Goal: Task Accomplishment & Management: Manage account settings

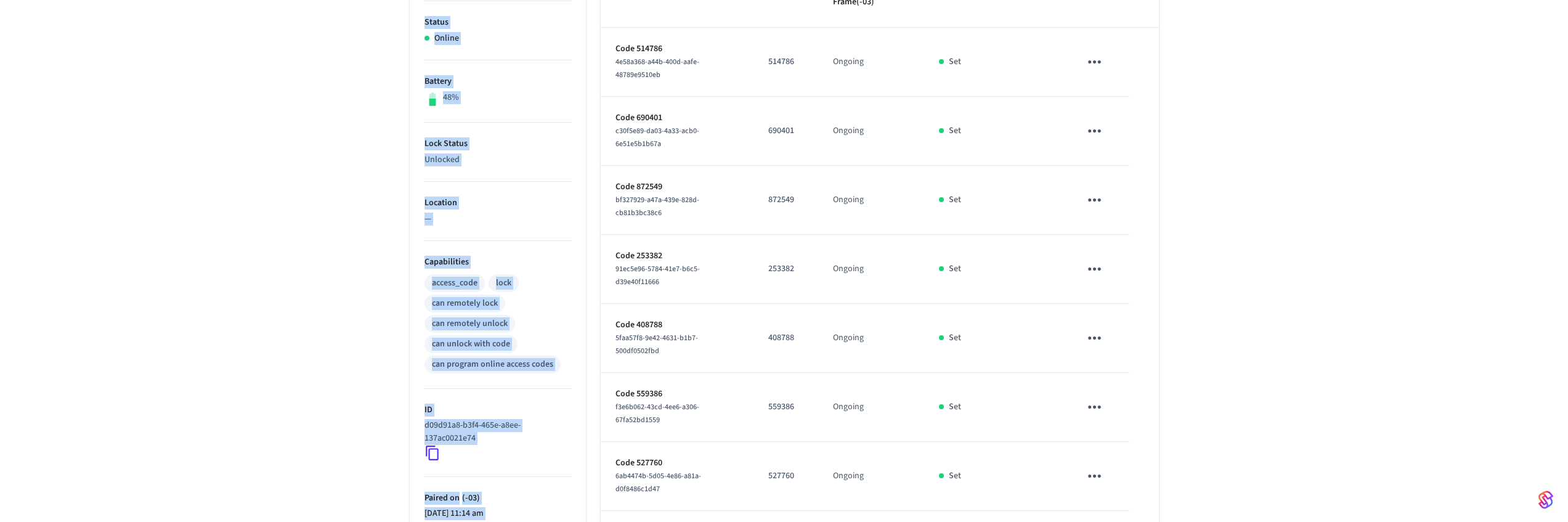
scroll to position [333, 0]
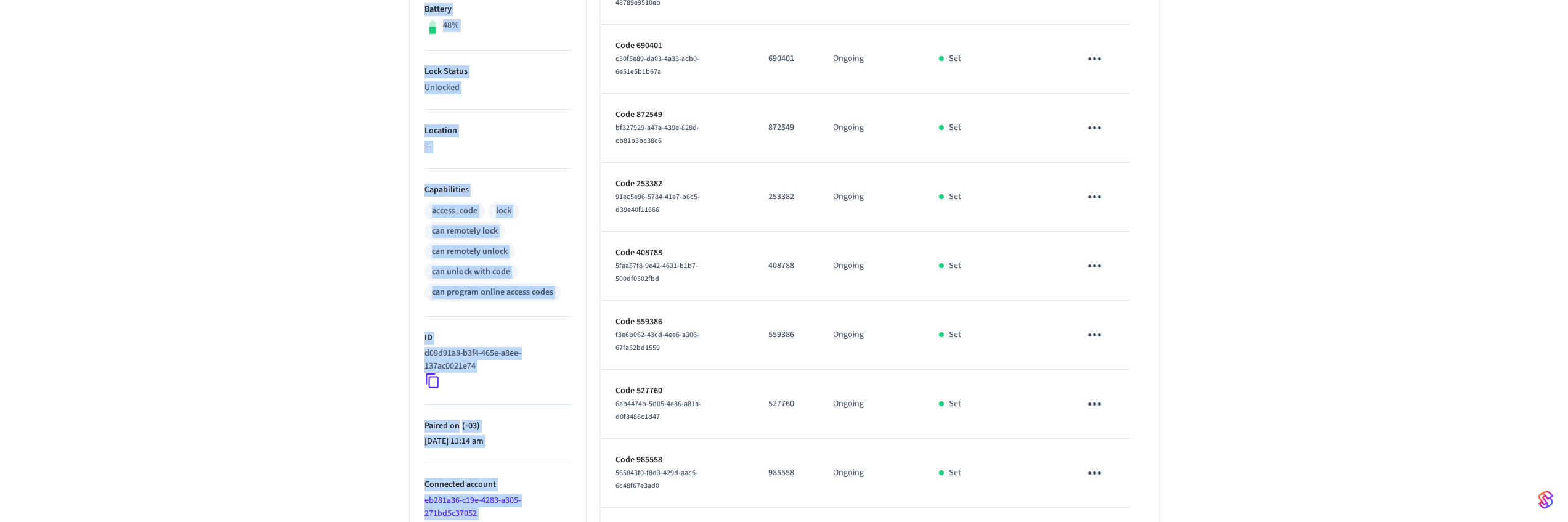
drag, startPoint x: 431, startPoint y: 153, endPoint x: 1162, endPoint y: 410, distance: 774.9
click at [1161, 409] on div "Bathroom 1 ​ ​ Add Access Code Properties Type Schlage Status Online Battery 48…" at bounding box center [784, 232] width 788 height 947
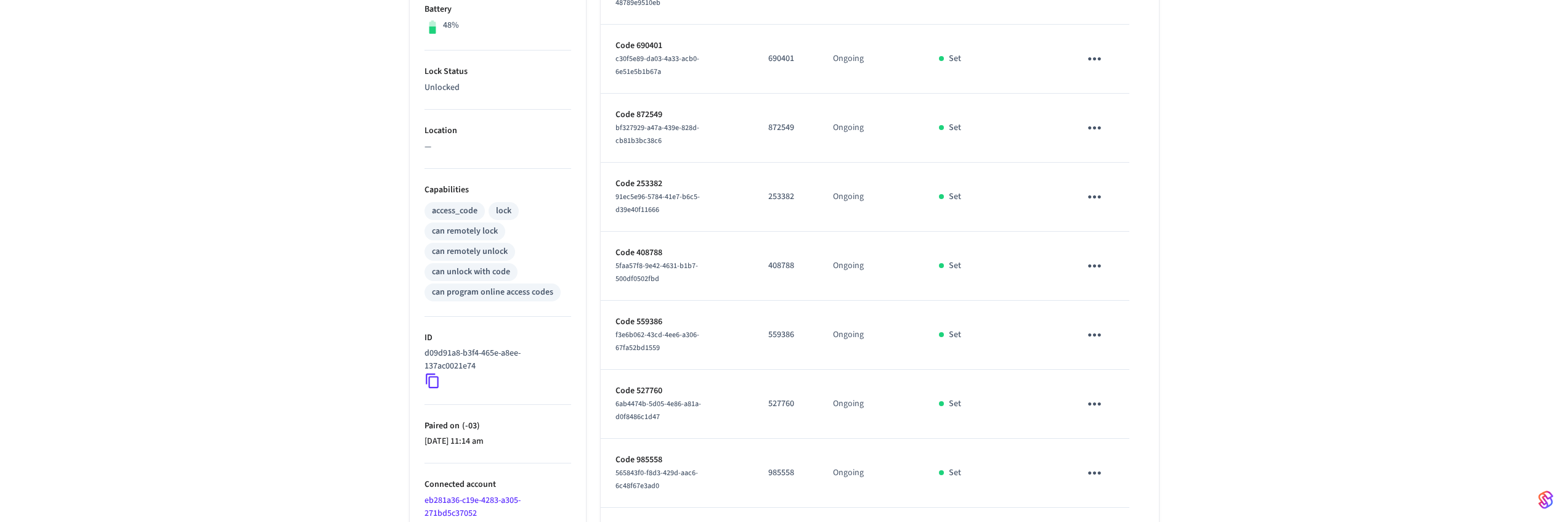
click at [1174, 420] on div "Bathroom 1 ​ ​ Add Access Code Properties Type Schlage Status Online Battery 48…" at bounding box center [784, 232] width 788 height 947
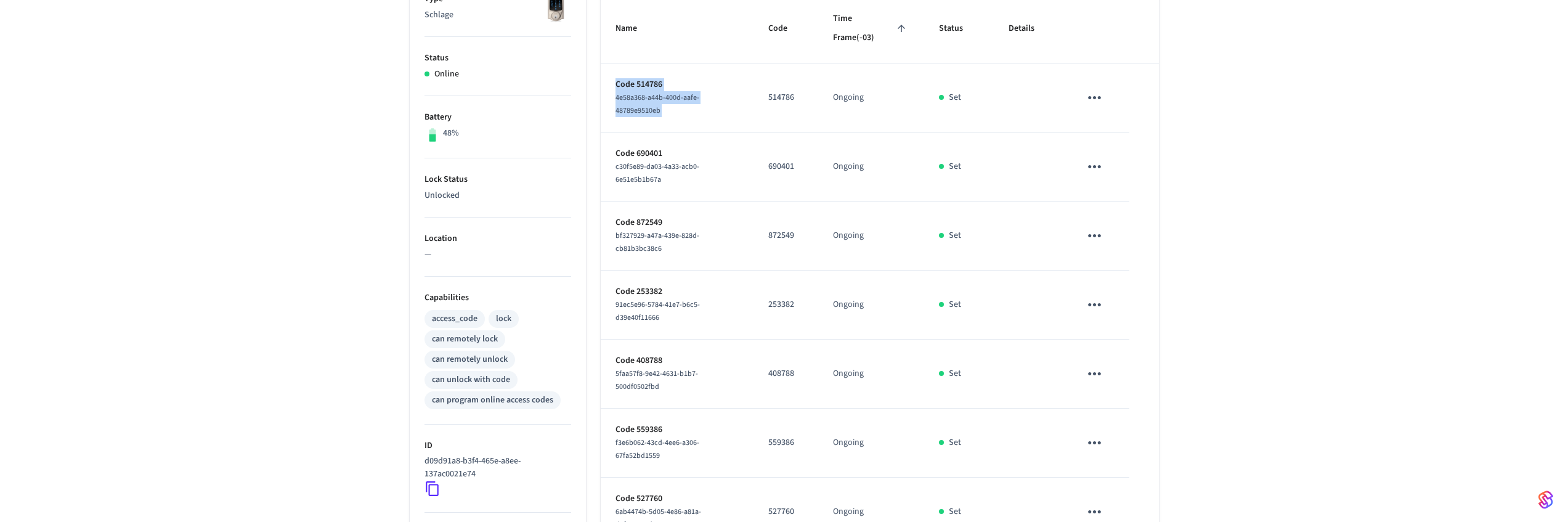
scroll to position [0, 0]
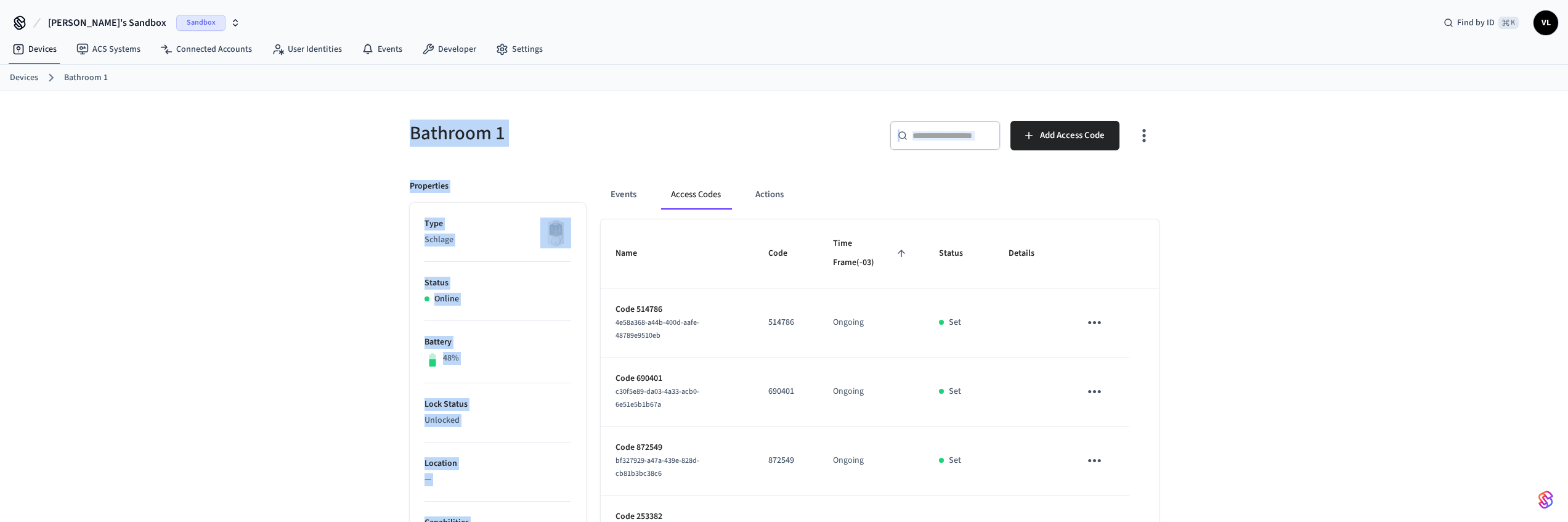
drag, startPoint x: 1176, startPoint y: 421, endPoint x: 384, endPoint y: 136, distance: 841.7
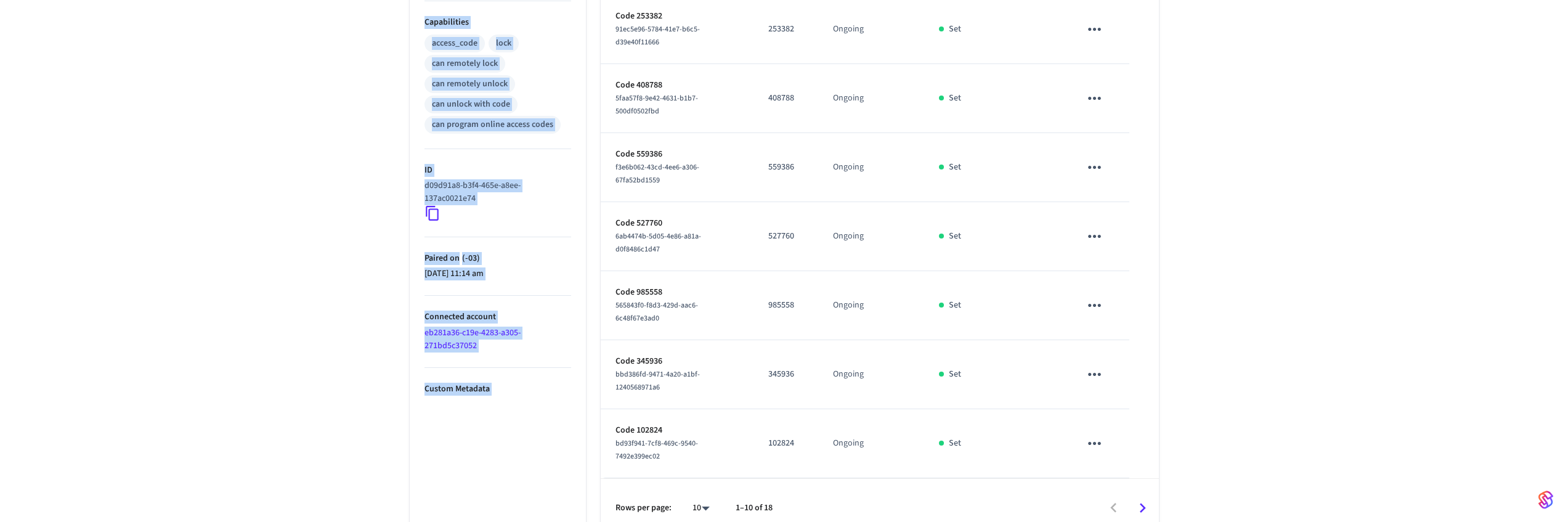
drag, startPoint x: 399, startPoint y: 122, endPoint x: 1183, endPoint y: 349, distance: 816.2
click at [1184, 349] on div "Bathroom 1 ​ ​ Add Access Code Properties Type Schlage Status Online Battery 48…" at bounding box center [784, 65] width 1568 height 947
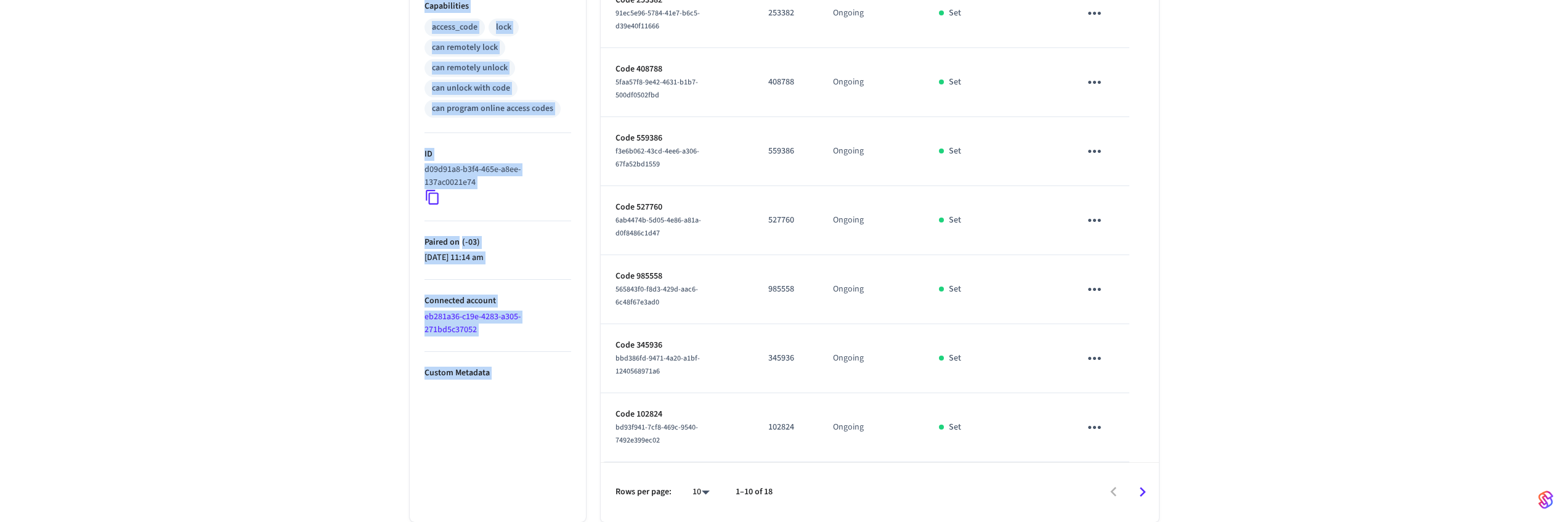
click at [1187, 356] on div "Bathroom 1 ​ ​ Add Access Code Properties Type Schlage Status Online Battery 48…" at bounding box center [784, 48] width 1568 height 947
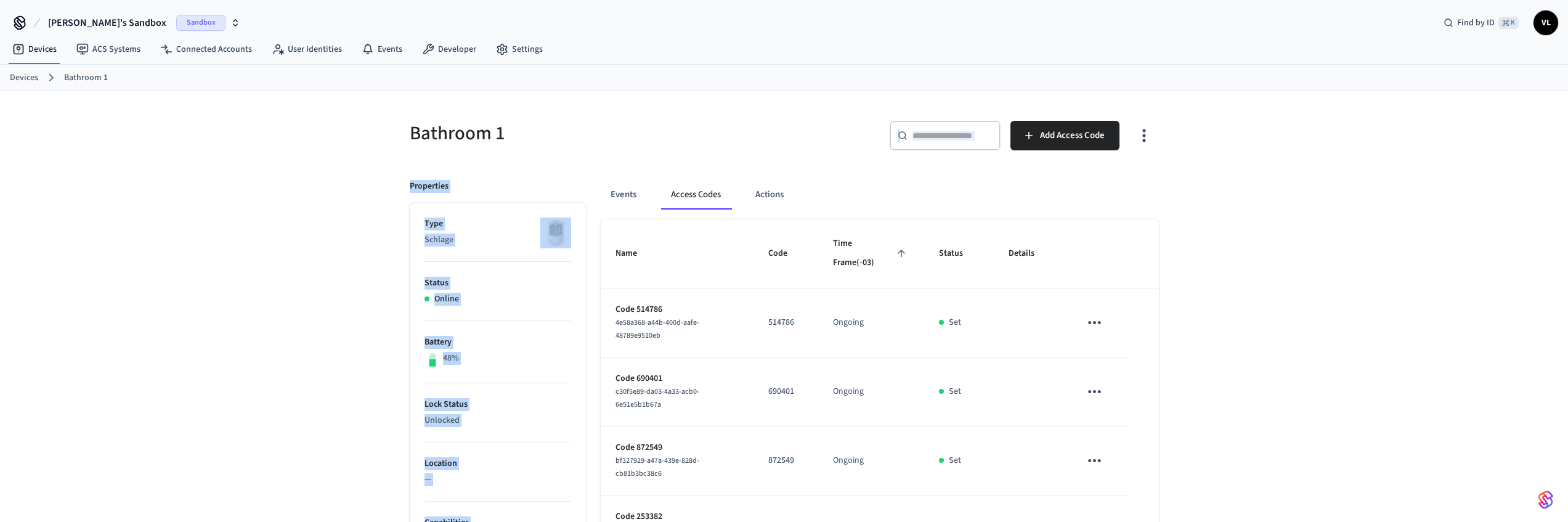
drag, startPoint x: 1190, startPoint y: 369, endPoint x: 402, endPoint y: 135, distance: 822.0
click at [404, 126] on div "Bathroom 1" at bounding box center [586, 133] width 382 height 54
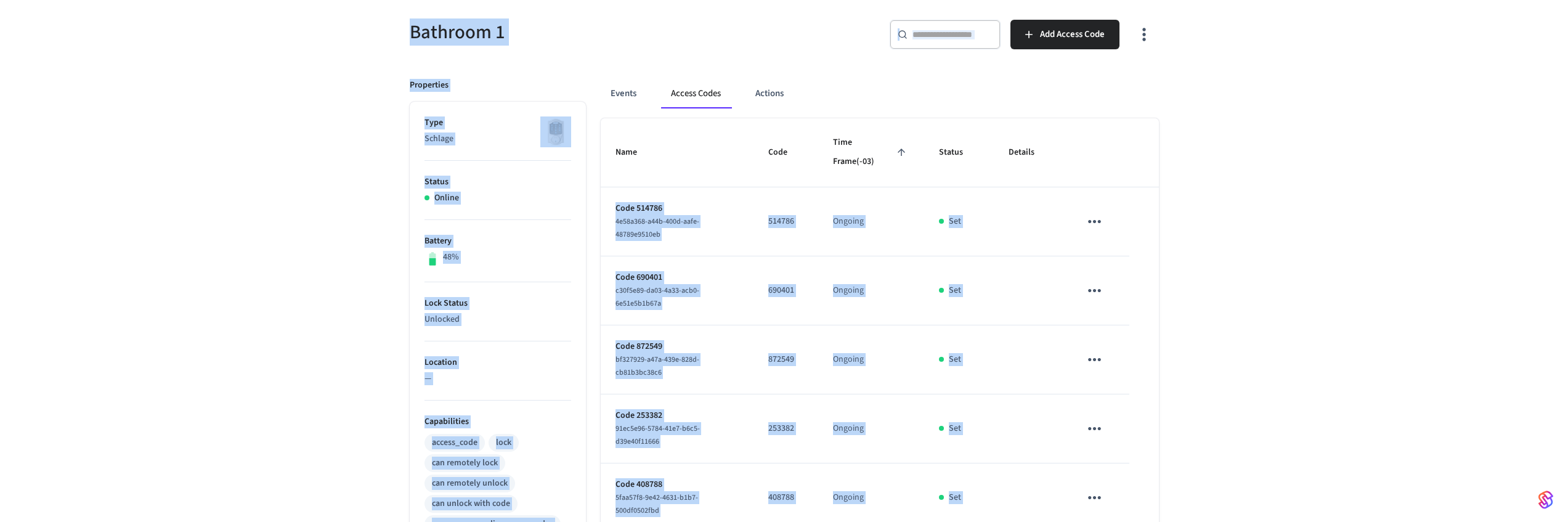
scroll to position [238, 0]
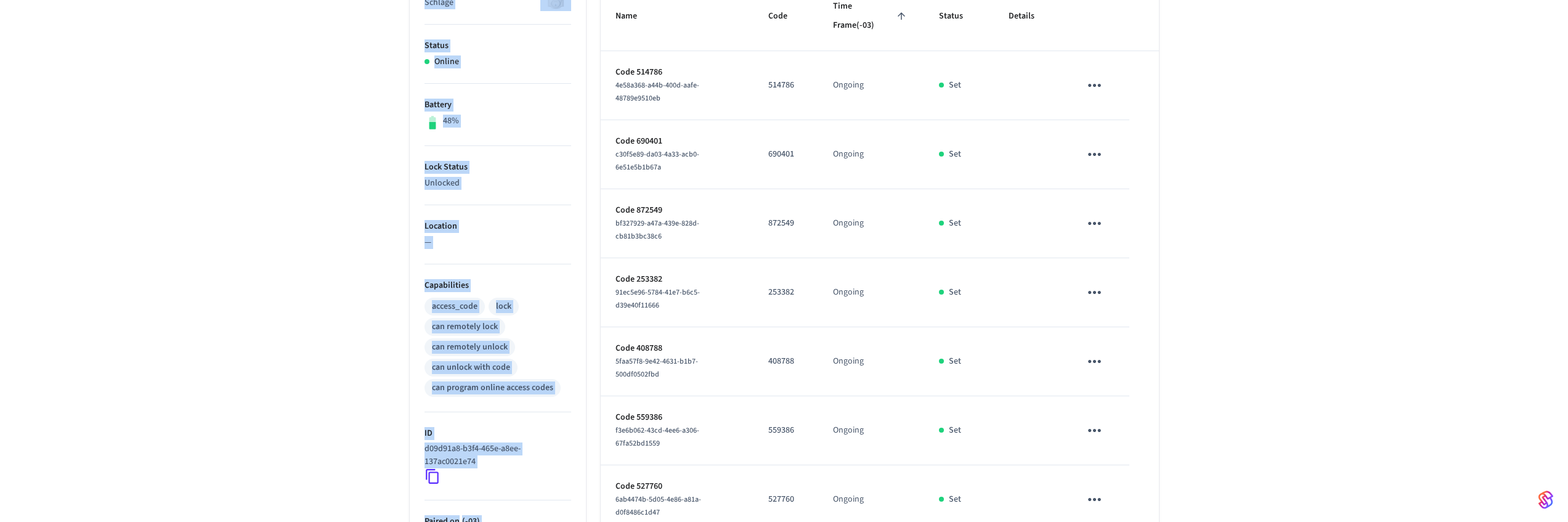
drag, startPoint x: 393, startPoint y: 120, endPoint x: 1160, endPoint y: 345, distance: 799.3
click at [1160, 344] on div "Bathroom 1 ​ ​ Add Access Code Properties Type Schlage Status Online Battery 48…" at bounding box center [784, 328] width 788 height 947
click at [1175, 361] on div "Bathroom 1 ​ ​ Add Access Code Properties Type Schlage Status Online Battery 48…" at bounding box center [784, 328] width 788 height 947
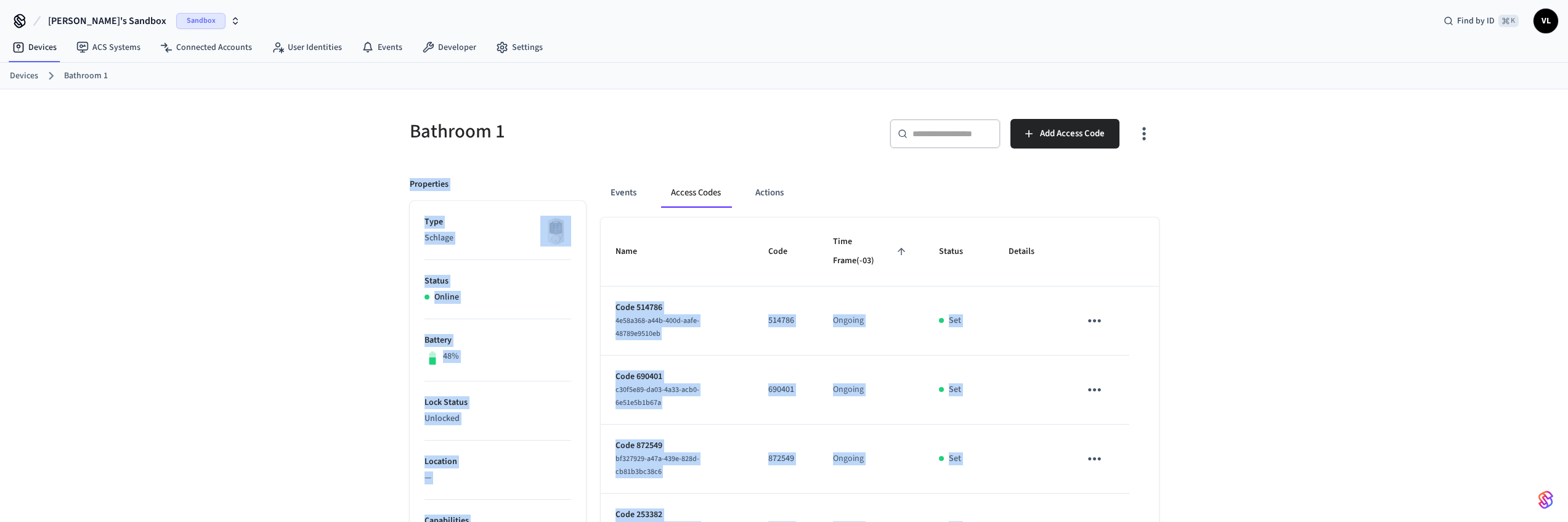
scroll to position [0, 0]
drag, startPoint x: 1144, startPoint y: 366, endPoint x: 370, endPoint y: 129, distance: 809.5
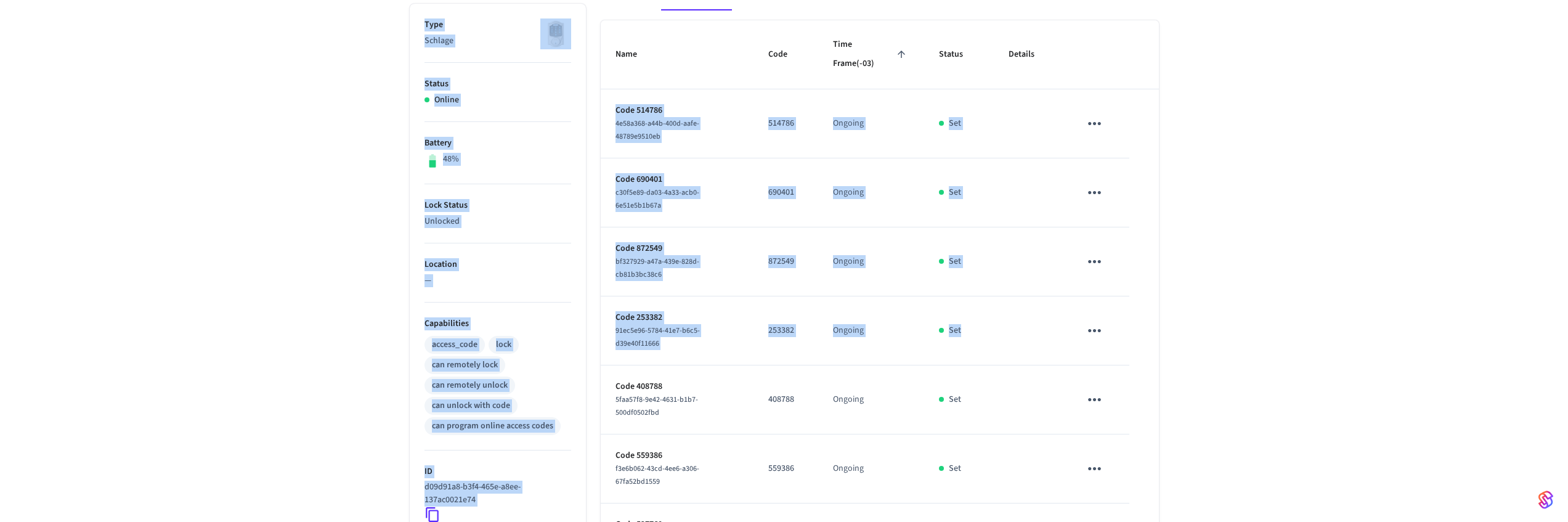
scroll to position [213, 0]
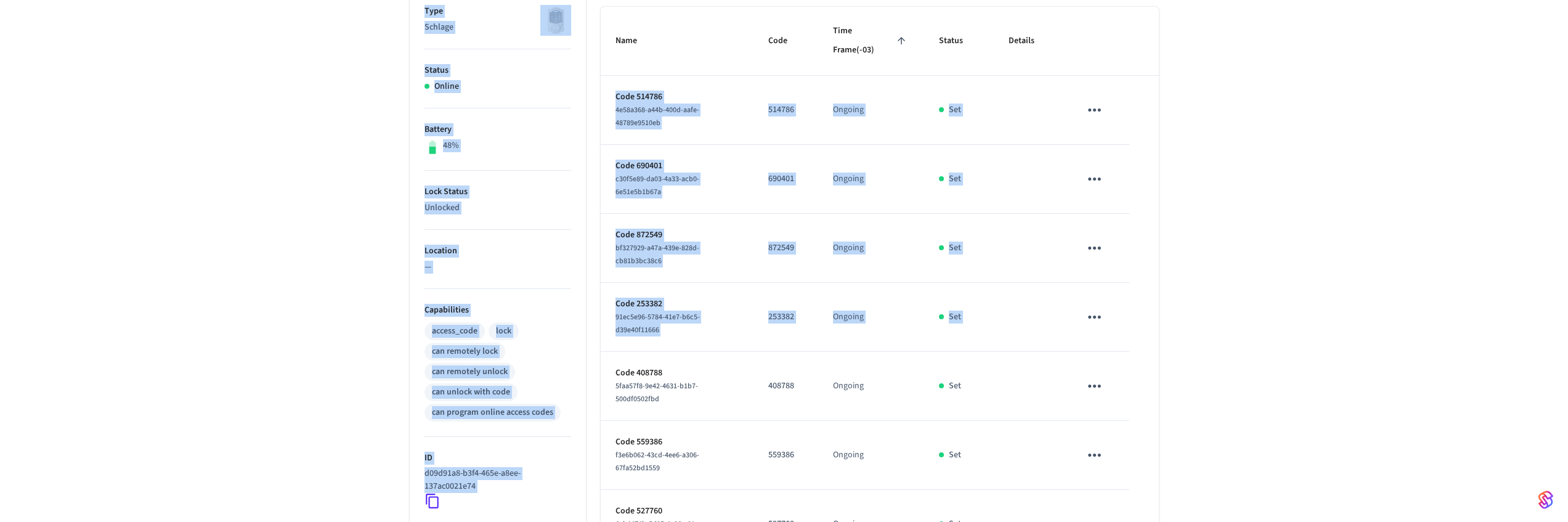
drag, startPoint x: 378, startPoint y: 126, endPoint x: 1139, endPoint y: 324, distance: 786.3
click at [1139, 324] on div "Bathroom 1 ​ ​ Add Access Code Properties Type Schlage Status Online Battery 48…" at bounding box center [784, 352] width 1568 height 947
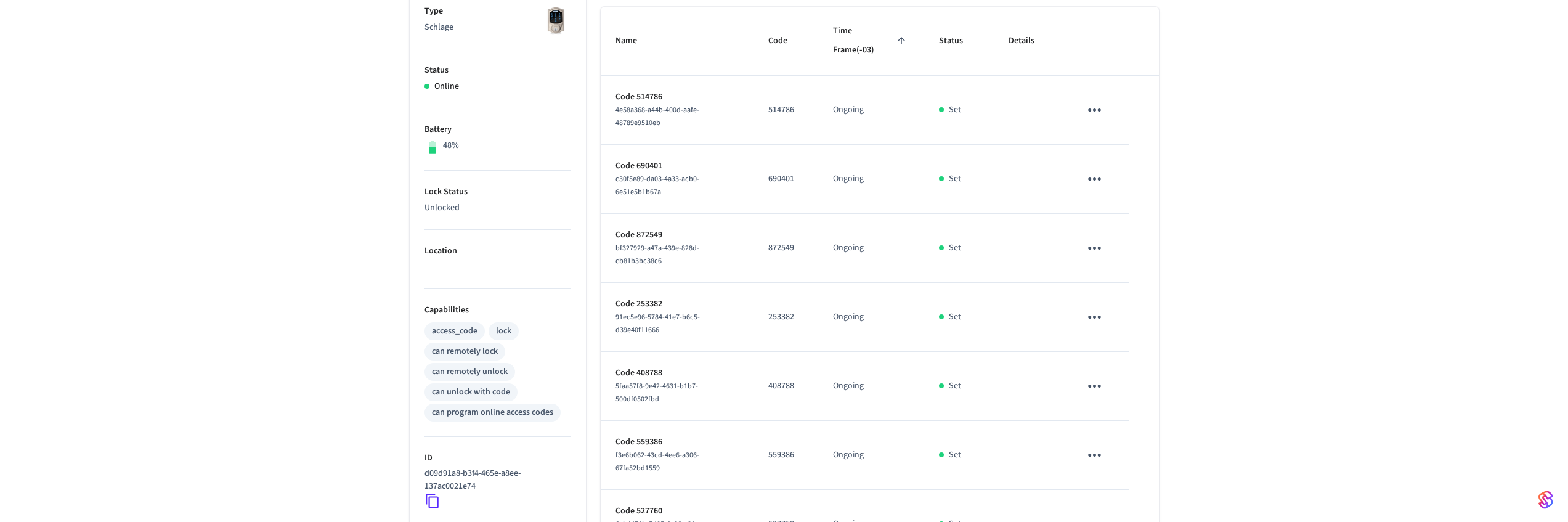
click at [1143, 325] on table "Name Code Time Frame (-03) Status Details Code 514786 4e58a368-a44b-400d-aafe-4…" at bounding box center [879, 387] width 558 height 760
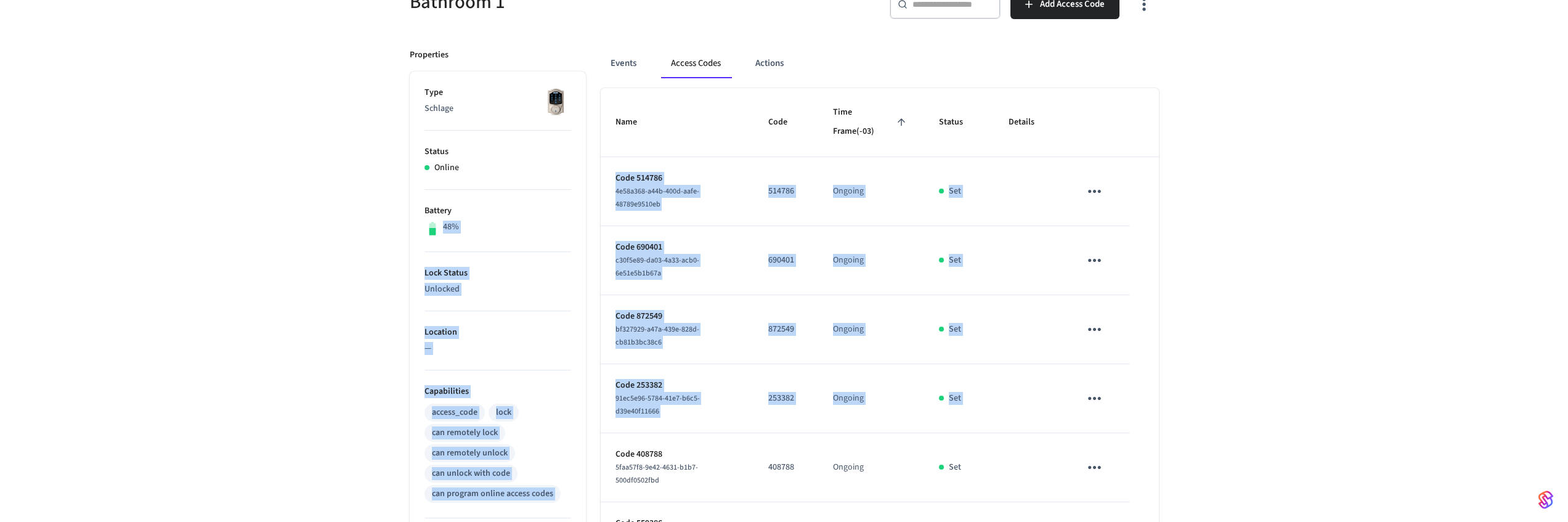
scroll to position [34, 0]
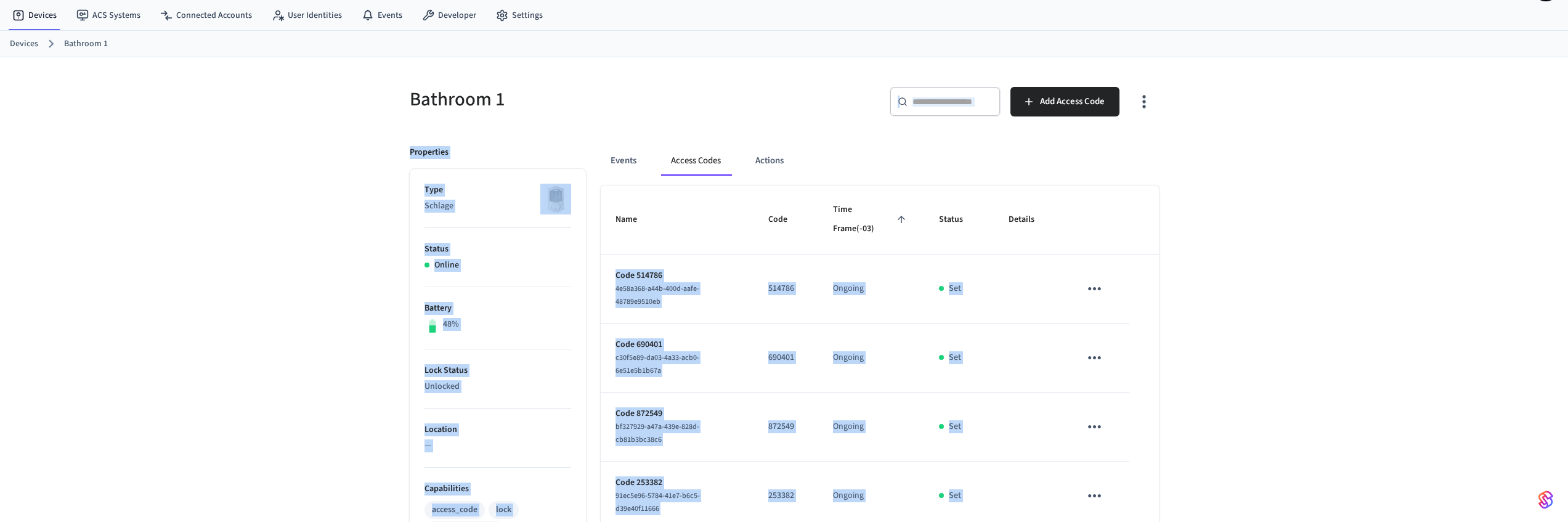
drag, startPoint x: 1140, startPoint y: 325, endPoint x: 387, endPoint y: 110, distance: 783.1
click at [384, 112] on div "Bathroom 1 ​ ​ Add Access Code Properties Type Schlage Status Online Battery 48…" at bounding box center [784, 531] width 1568 height 947
click at [392, 107] on div "Bathroom 1 ​ ​ Add Access Code Properties Type Schlage Status Online Battery 48…" at bounding box center [784, 531] width 788 height 947
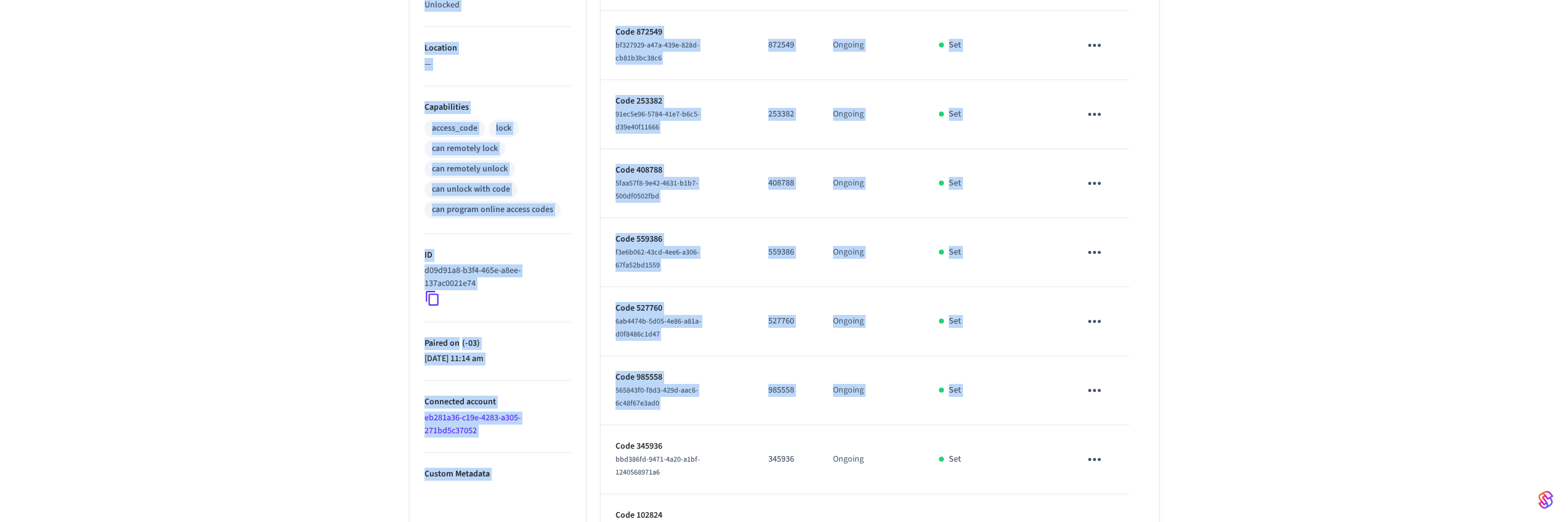
drag, startPoint x: 389, startPoint y: 100, endPoint x: 1121, endPoint y: 375, distance: 782.0
click at [1121, 375] on div "Bathroom 1 ​ ​ Add Access Code Properties Type Schlage Status Online Battery 48…" at bounding box center [784, 149] width 788 height 947
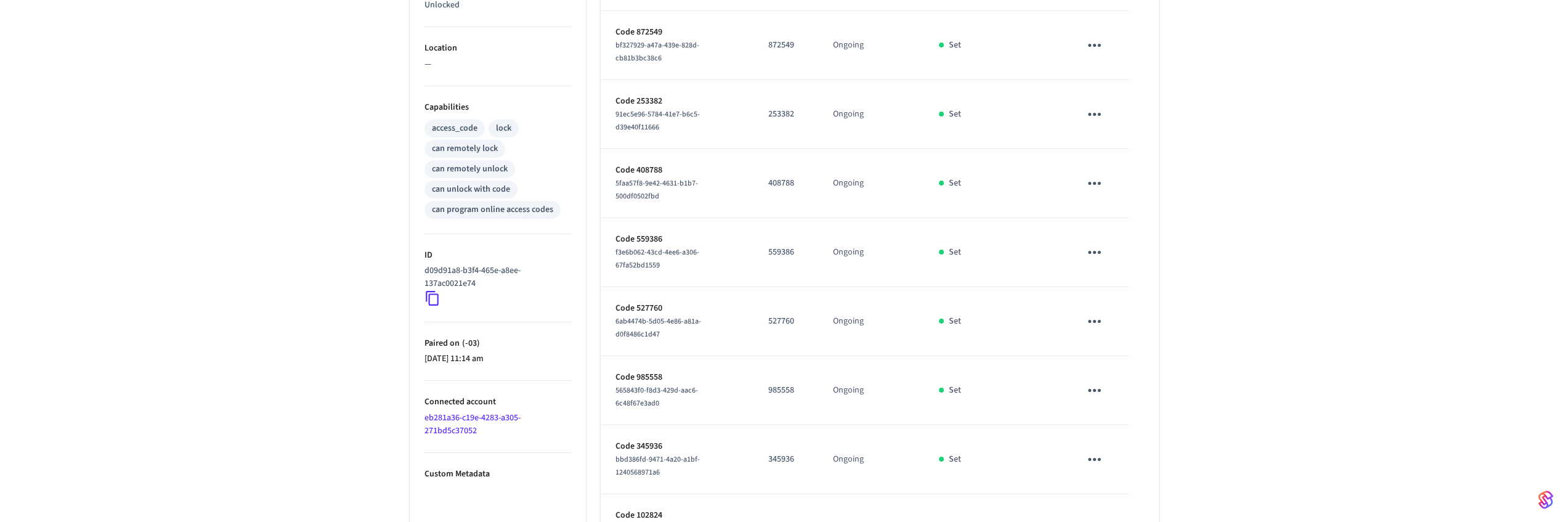
click at [1136, 391] on table "Name Code Time Frame (-03) Status Details Code 514786 4e58a368-a44b-400d-aafe-4…" at bounding box center [879, 184] width 558 height 760
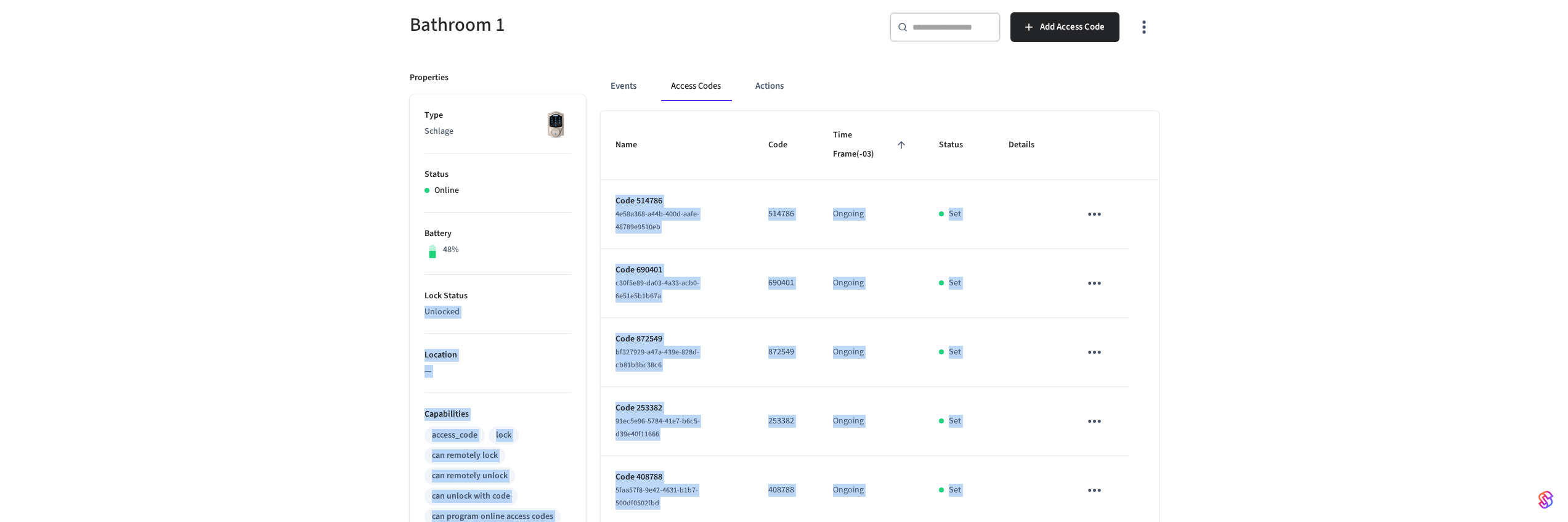
scroll to position [13, 0]
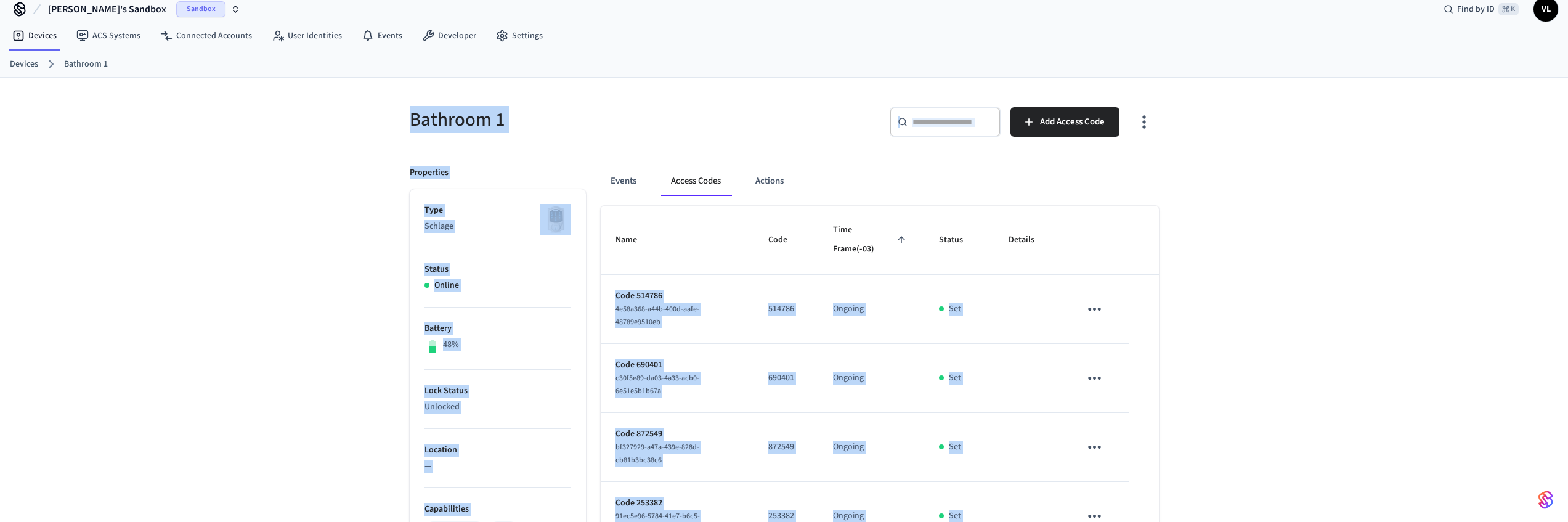
drag, startPoint x: 1135, startPoint y: 391, endPoint x: 417, endPoint y: 105, distance: 772.9
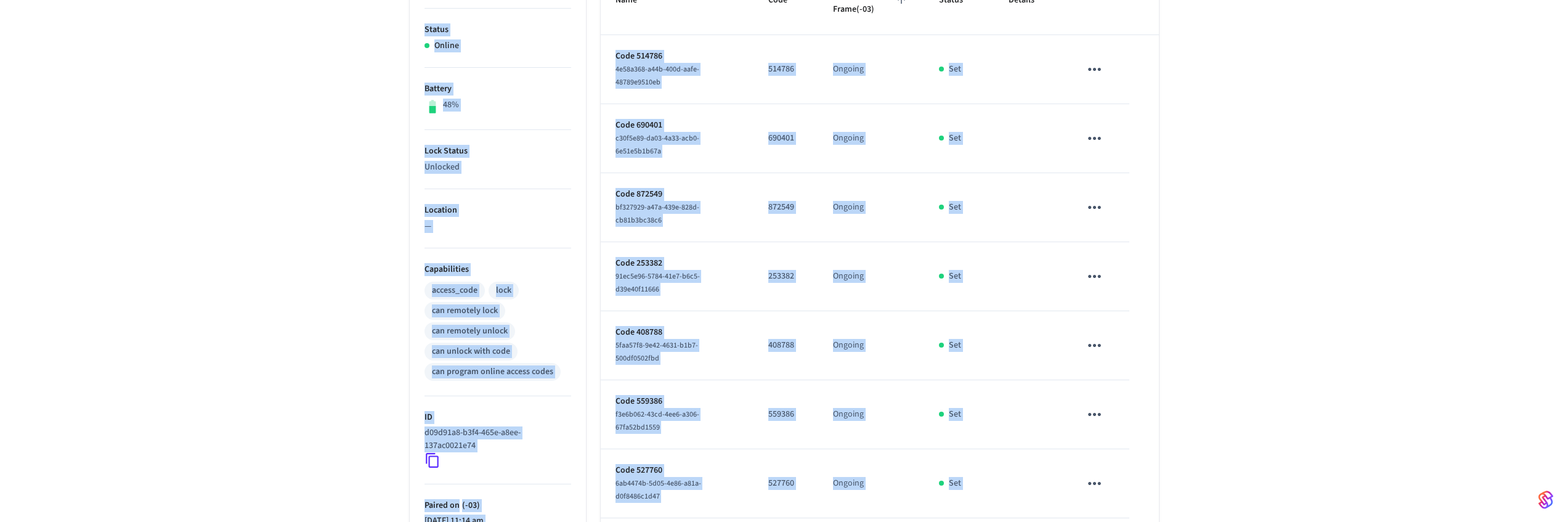
scroll to position [413, 0]
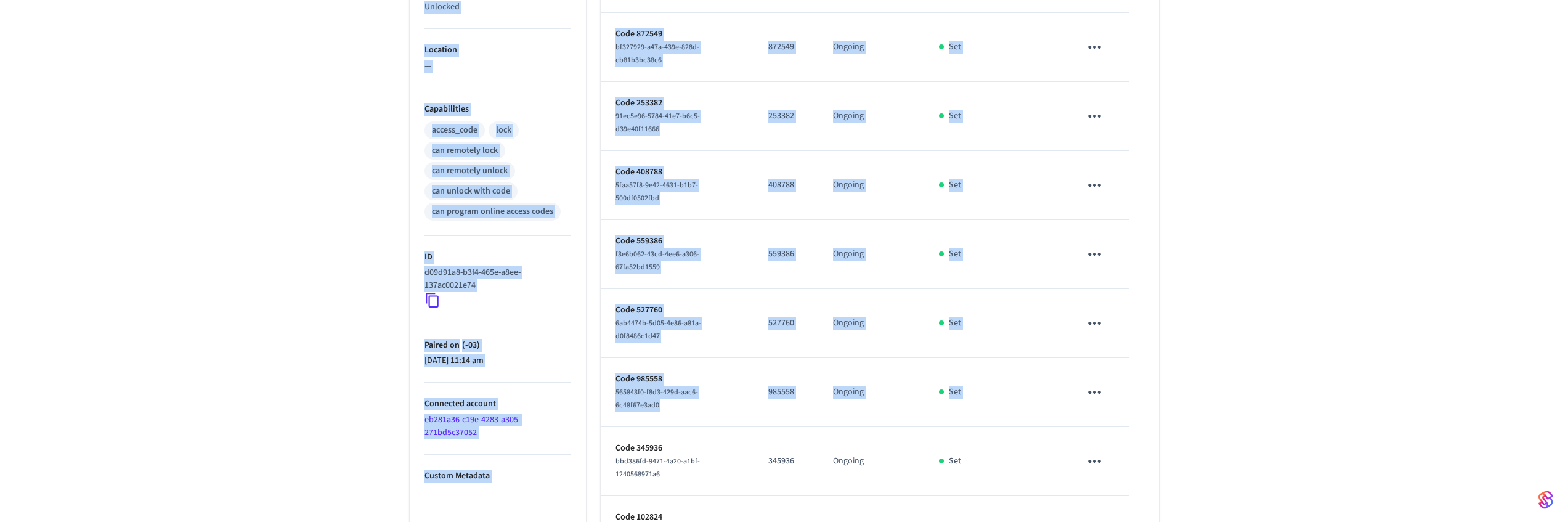
drag, startPoint x: 394, startPoint y: 106, endPoint x: 1131, endPoint y: 385, distance: 788.0
click at [1129, 382] on div "Bathroom 1 ​ ​ Add Access Code Properties Type Schlage Status Online Battery 48…" at bounding box center [784, 159] width 769 height 932
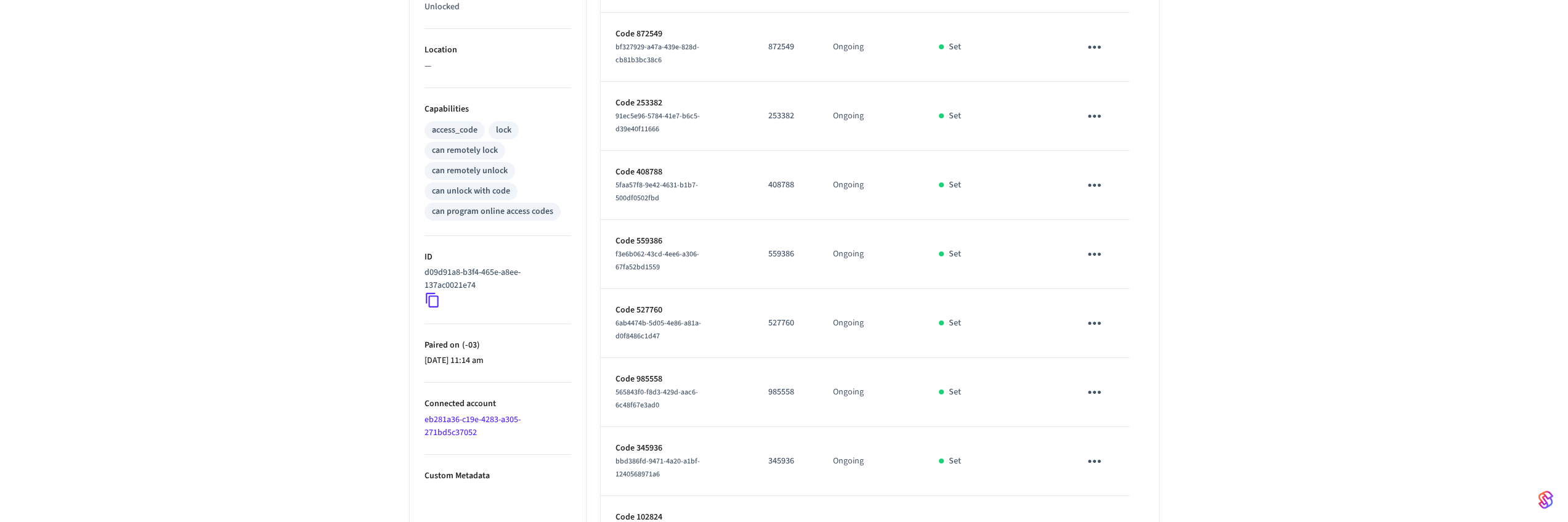
click at [1133, 387] on table "Name Code Time Frame (-03) Status Details Code 514786 4e58a368-a44b-400d-aafe-4…" at bounding box center [879, 185] width 558 height 760
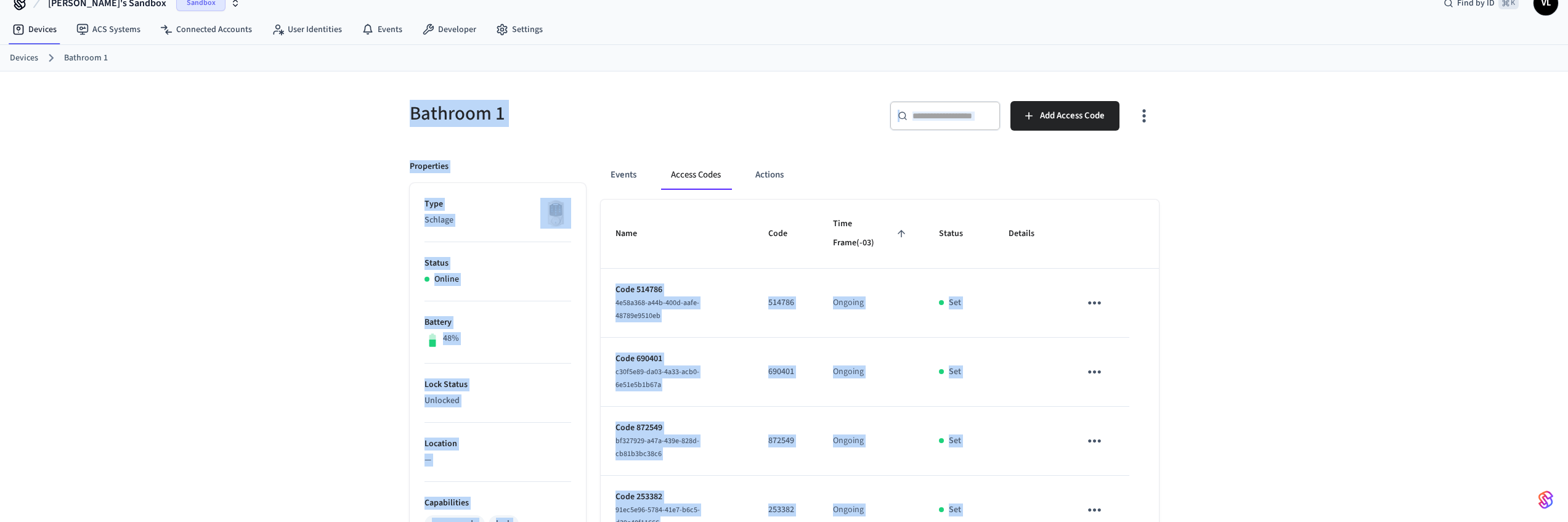
scroll to position [0, 0]
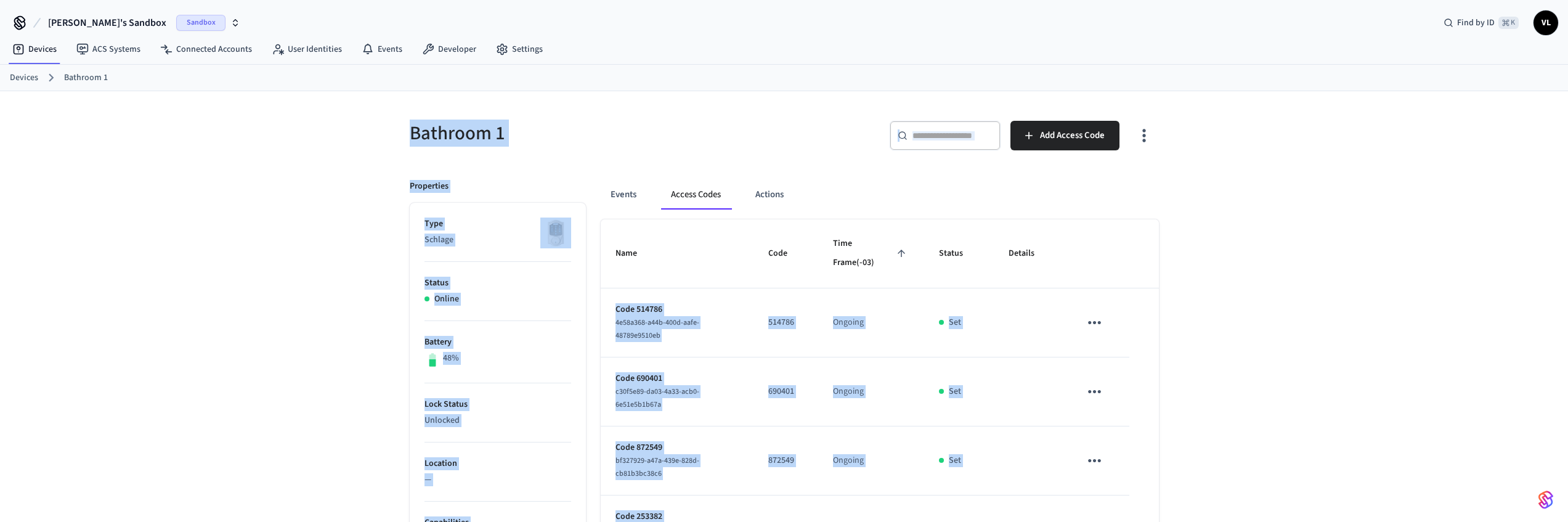
drag, startPoint x: 1158, startPoint y: 408, endPoint x: 385, endPoint y: 116, distance: 826.3
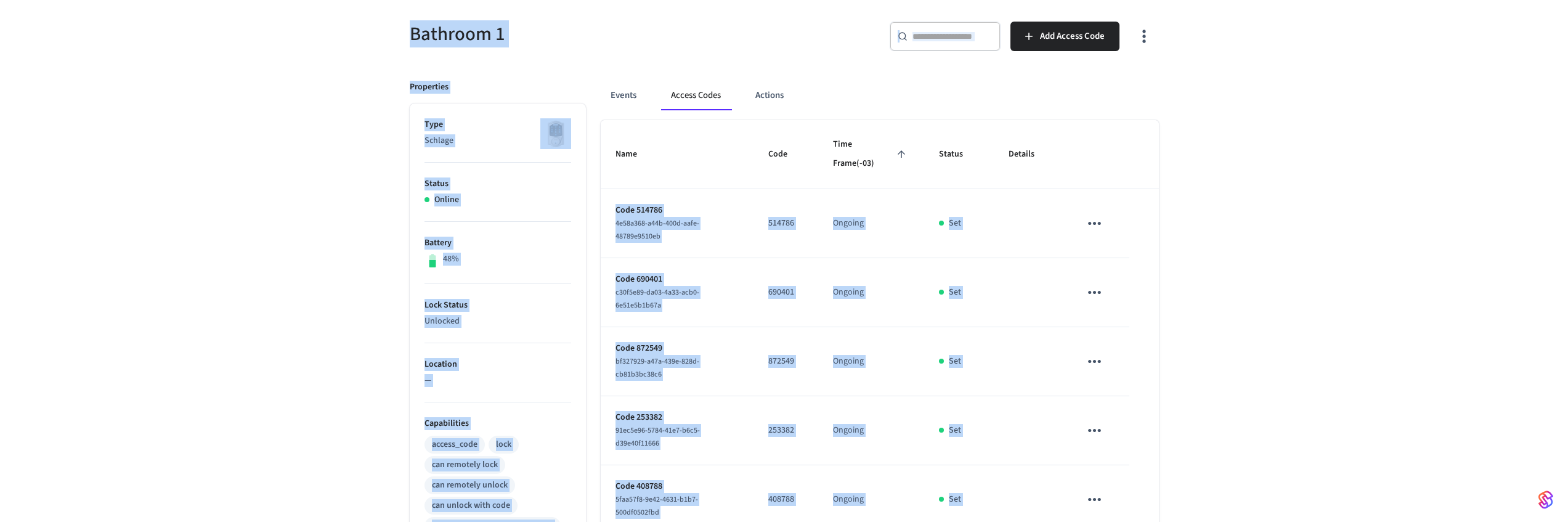
scroll to position [387, 0]
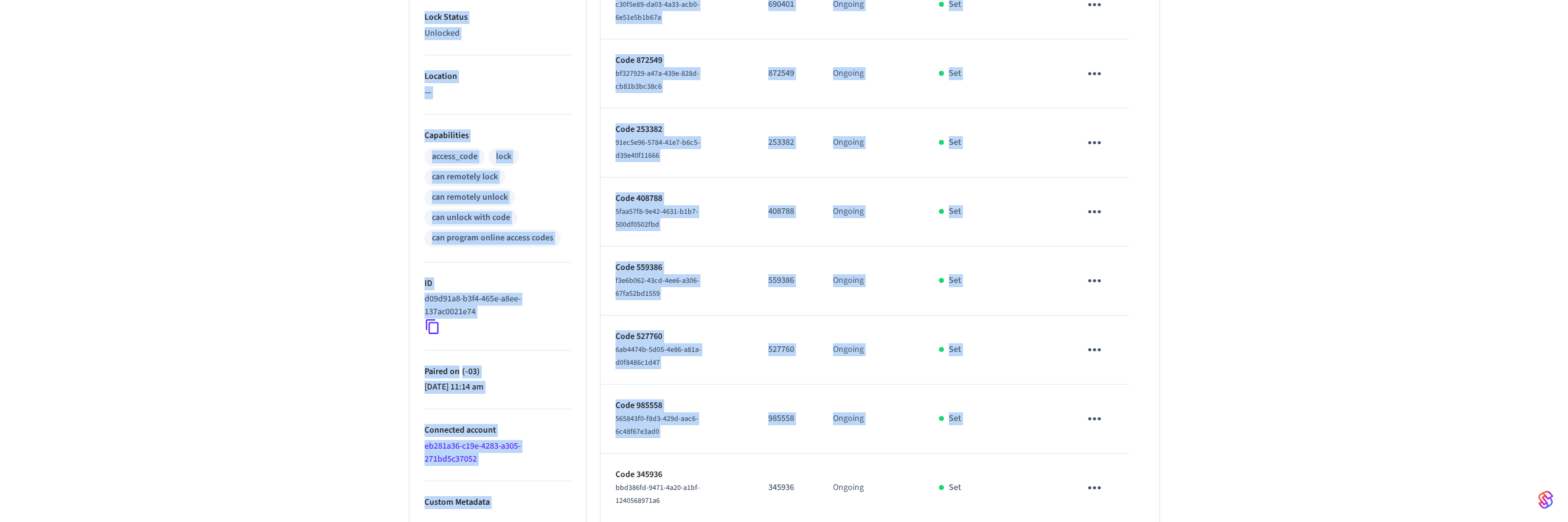
drag, startPoint x: 385, startPoint y: 119, endPoint x: 1138, endPoint y: 412, distance: 808.0
click at [1138, 412] on div "Bathroom 1 ​ ​ Add Access Code Properties Type Schlage Status Online Battery 48…" at bounding box center [784, 178] width 1568 height 947
click at [1138, 412] on table "Name Code Time Frame (-03) Status Details Code 514786 4e58a368-a44b-400d-aafe-4…" at bounding box center [879, 212] width 558 height 760
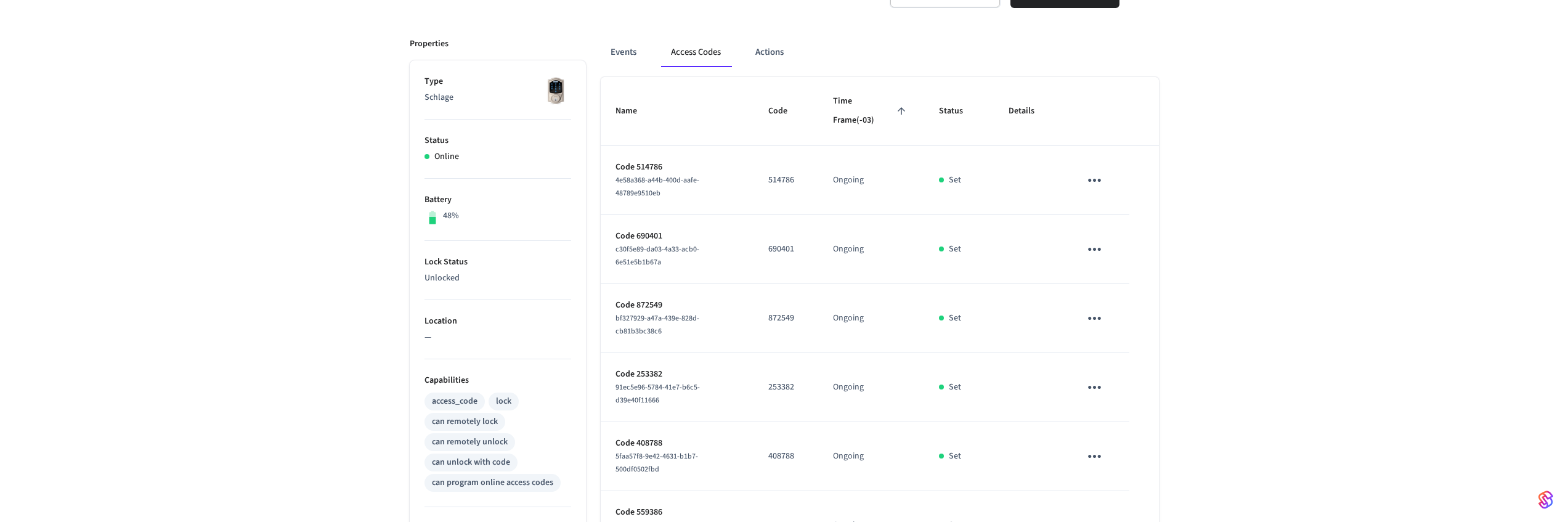
scroll to position [0, 0]
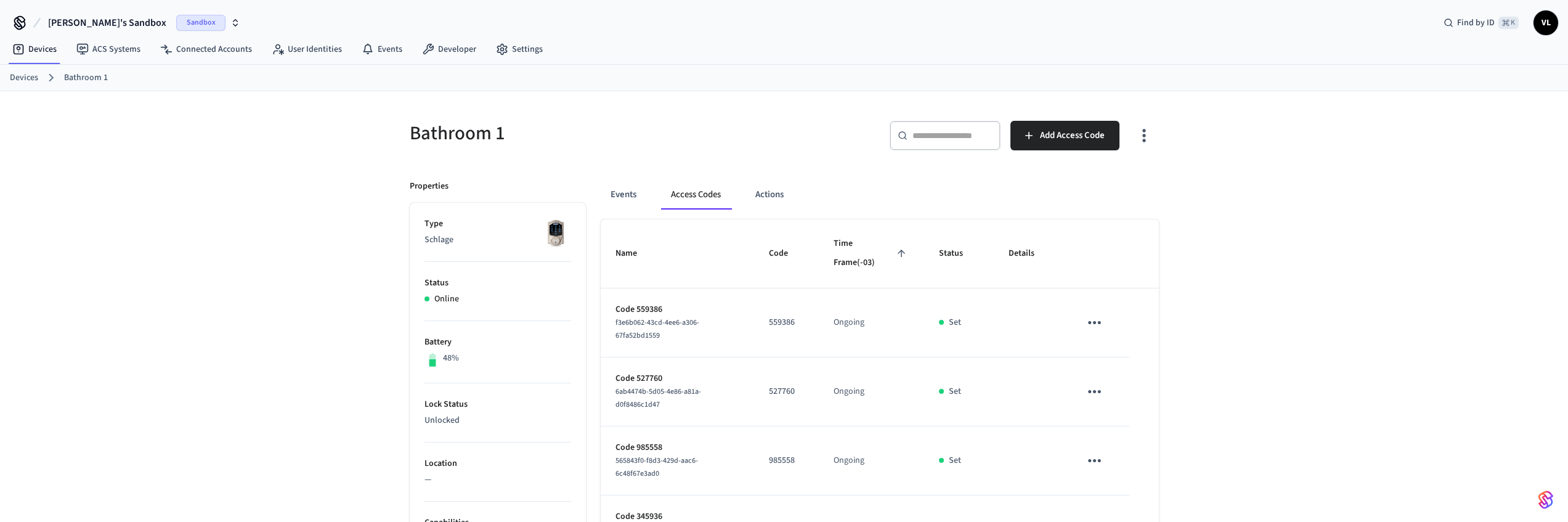
click at [689, 195] on button "Access Codes" at bounding box center [696, 194] width 70 height 30
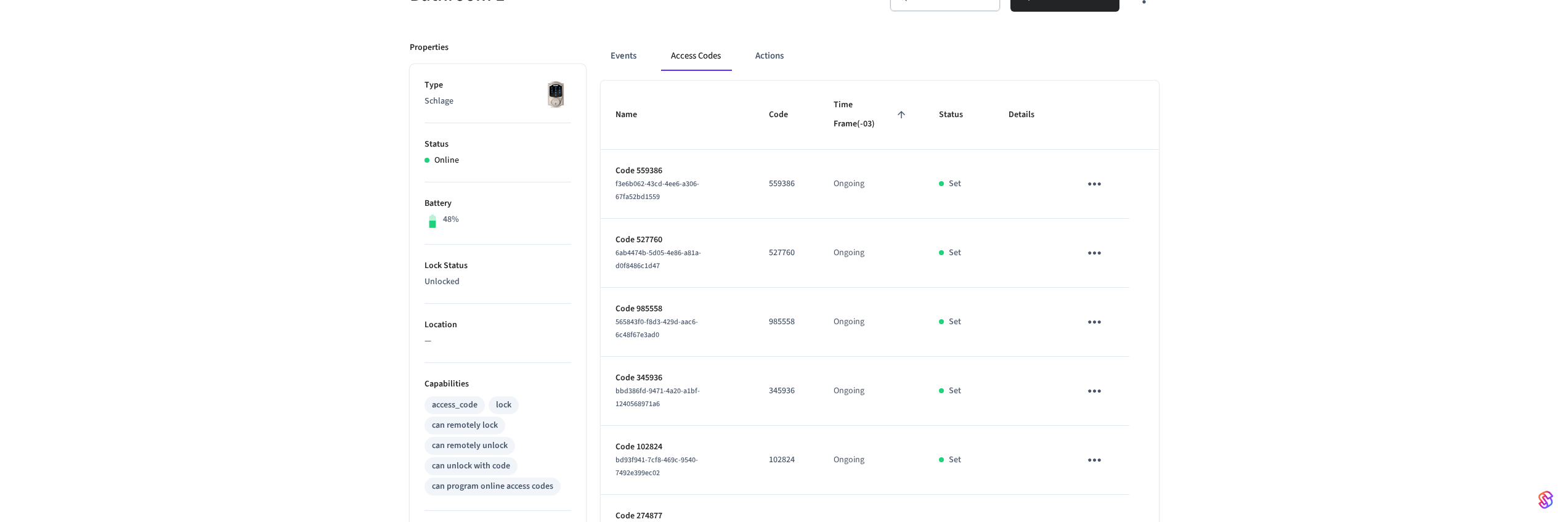
scroll to position [141, 0]
click at [885, 109] on span "Time Frame (-03)" at bounding box center [871, 112] width 76 height 39
click at [886, 109] on span "Time Frame (-03)" at bounding box center [871, 112] width 76 height 39
